Goal: Task Accomplishment & Management: Use online tool/utility

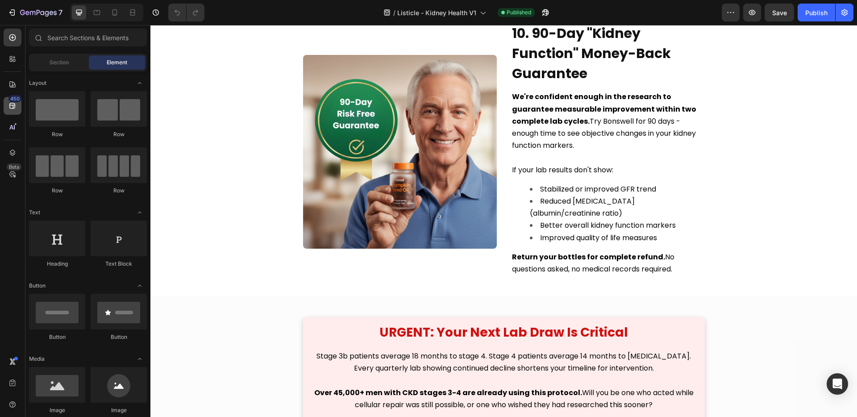
scroll to position [3145, 0]
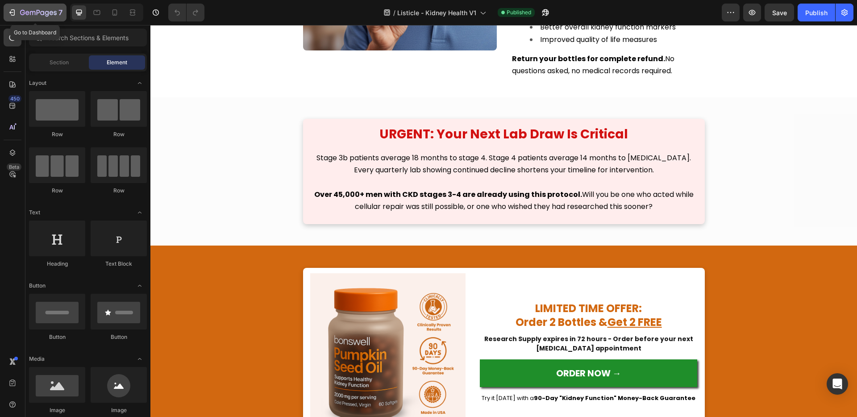
click at [21, 15] on icon "button" at bounding box center [38, 13] width 37 height 8
